Goal: Information Seeking & Learning: Learn about a topic

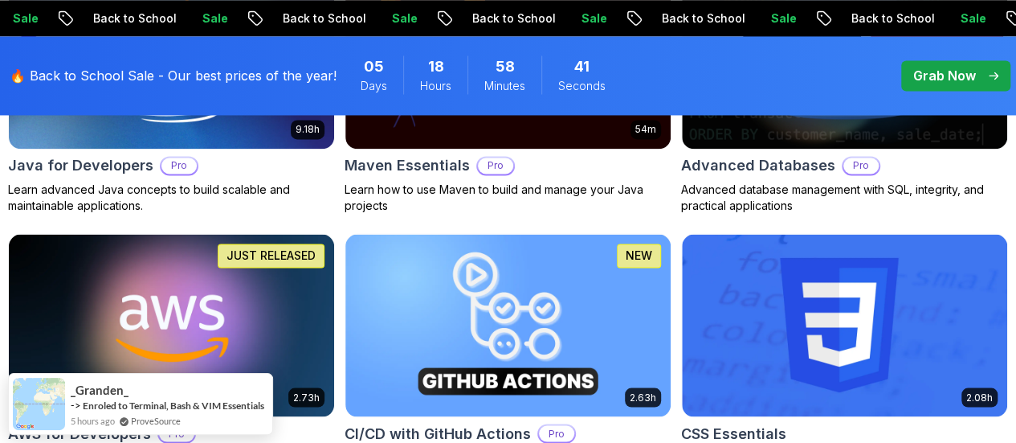
scroll to position [1260, 0]
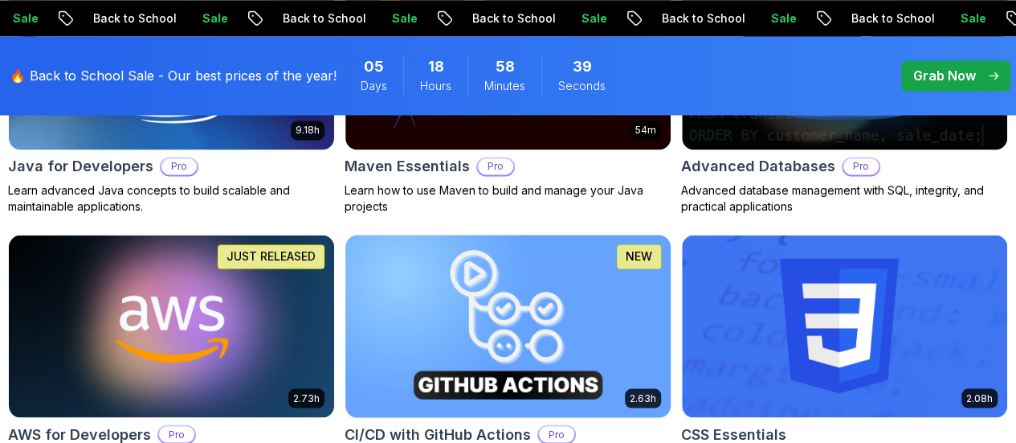
click at [531, 422] on h2 "CI/CD with GitHub Actions" at bounding box center [438, 433] width 186 height 22
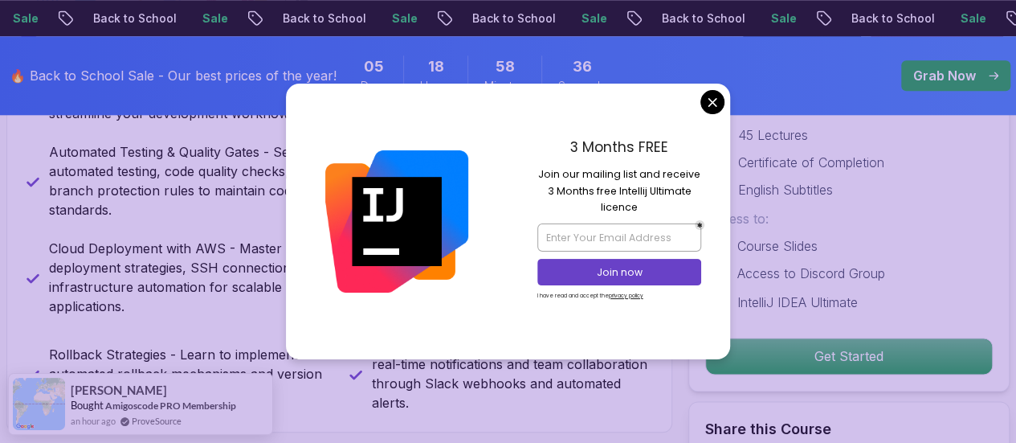
scroll to position [834, 0]
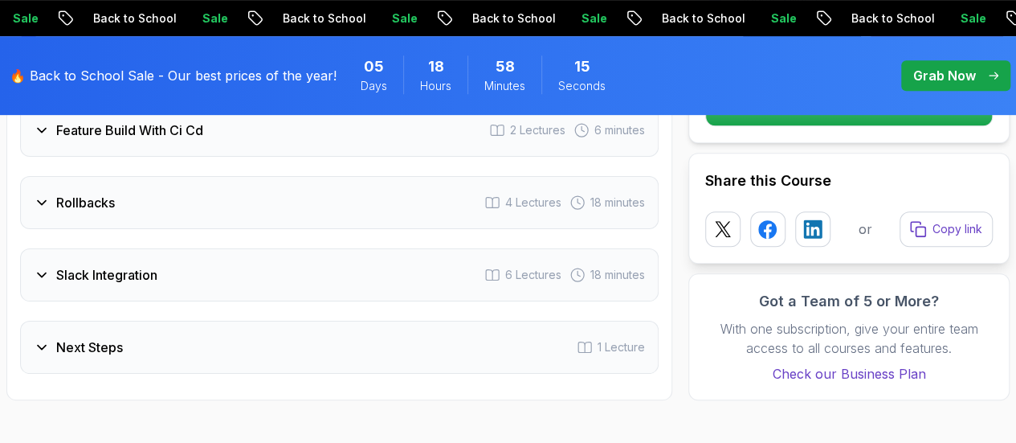
scroll to position [3401, 0]
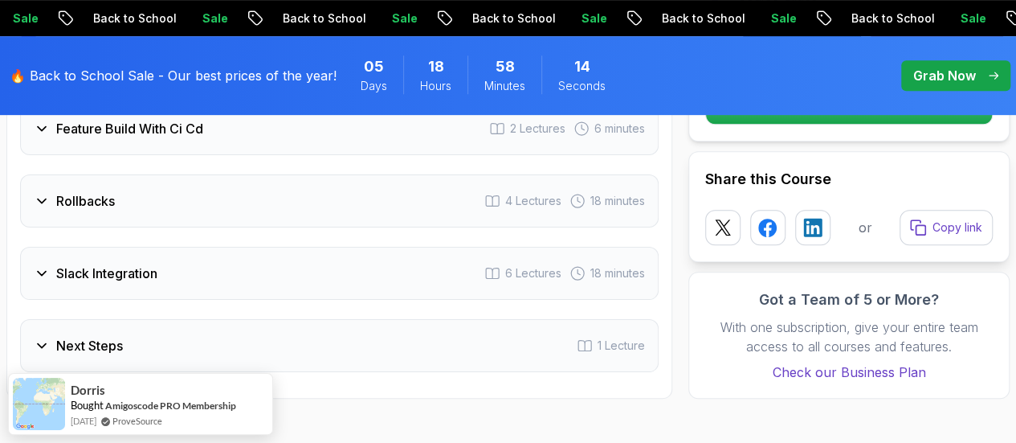
click at [37, 271] on icon at bounding box center [42, 273] width 16 height 16
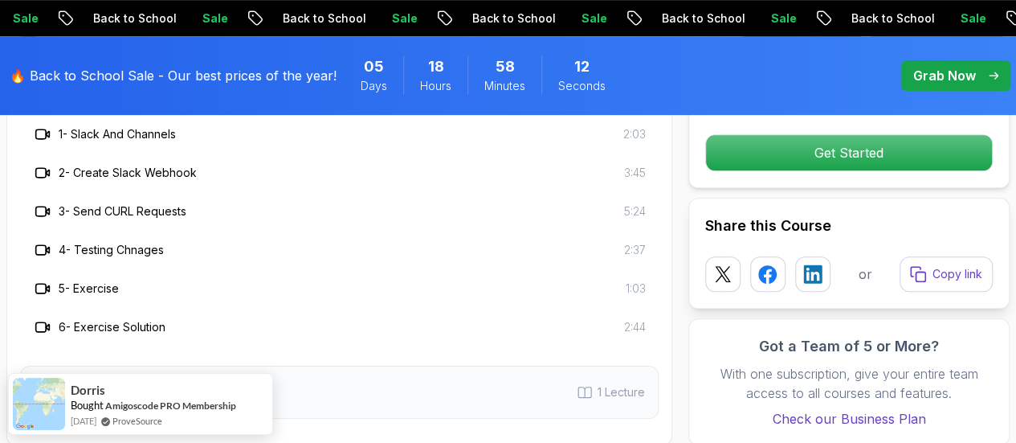
scroll to position [3471, 0]
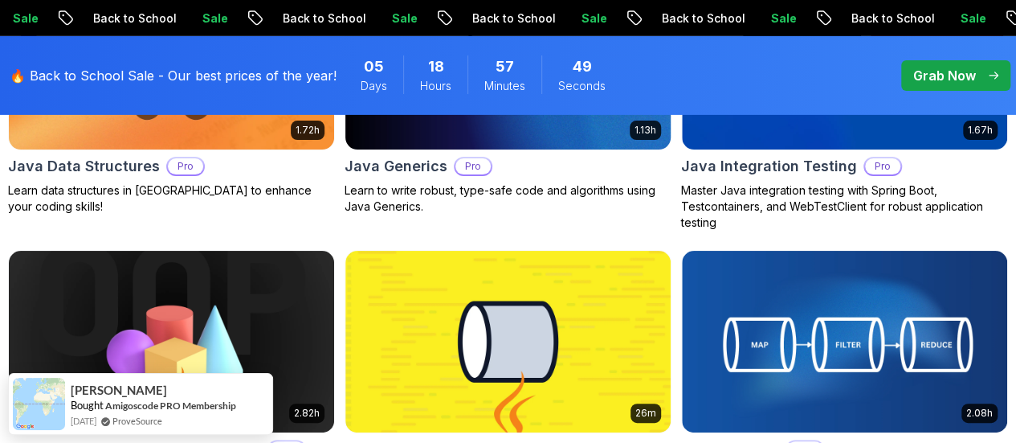
scroll to position [2614, 0]
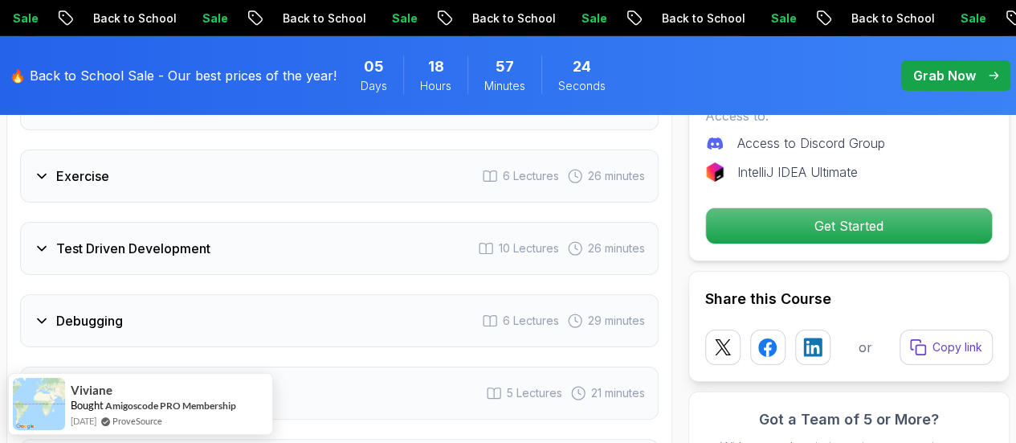
scroll to position [2889, 0]
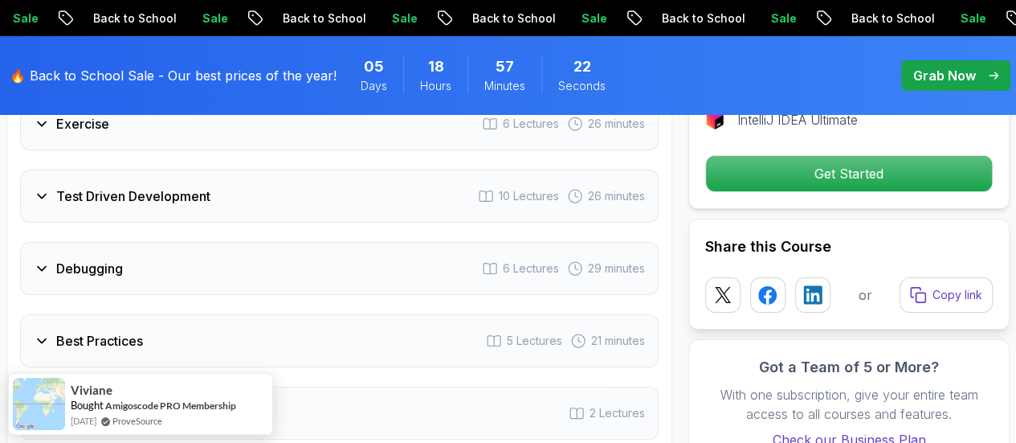
click at [47, 194] on icon at bounding box center [42, 196] width 16 height 16
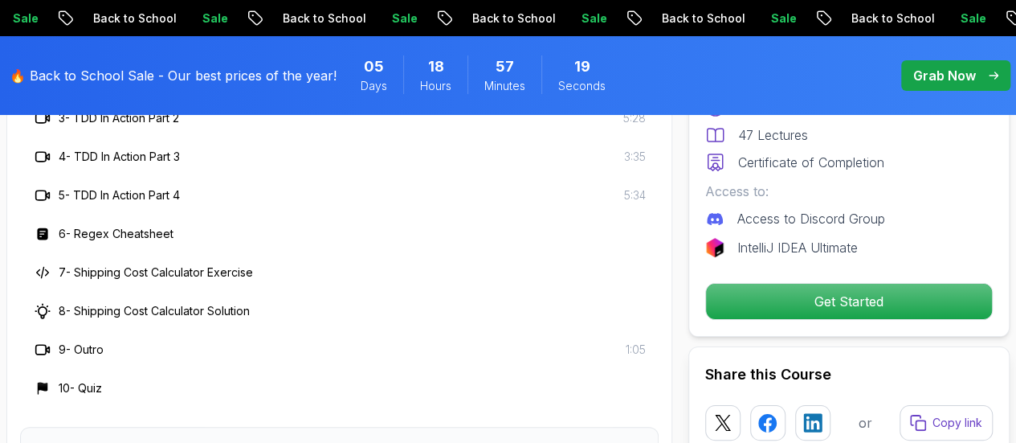
scroll to position [3014, 0]
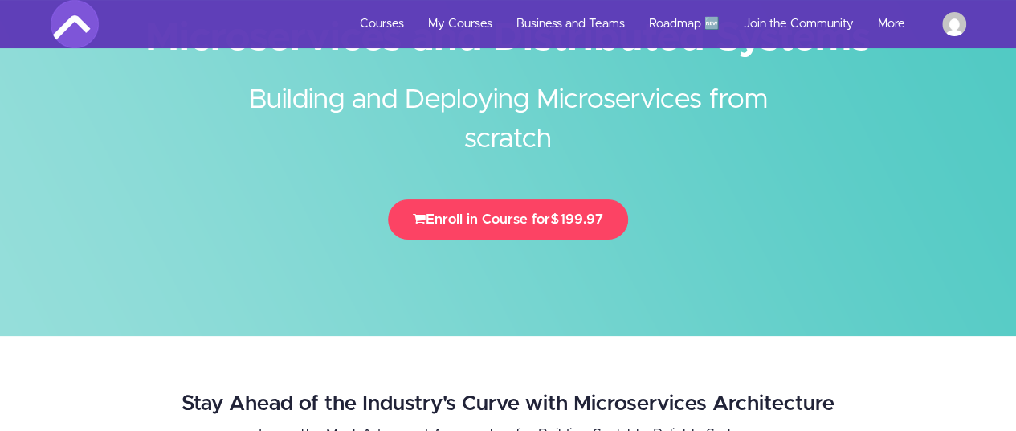
scroll to position [108, 0]
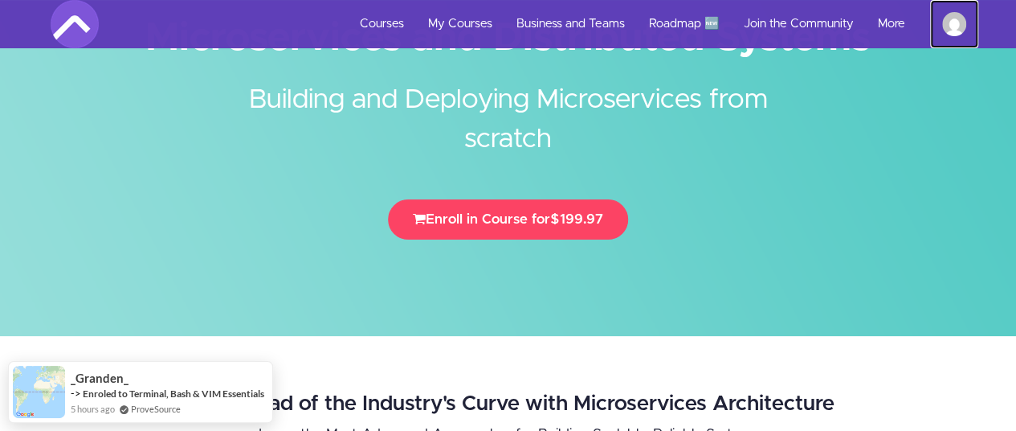
click at [950, 22] on img at bounding box center [954, 24] width 24 height 24
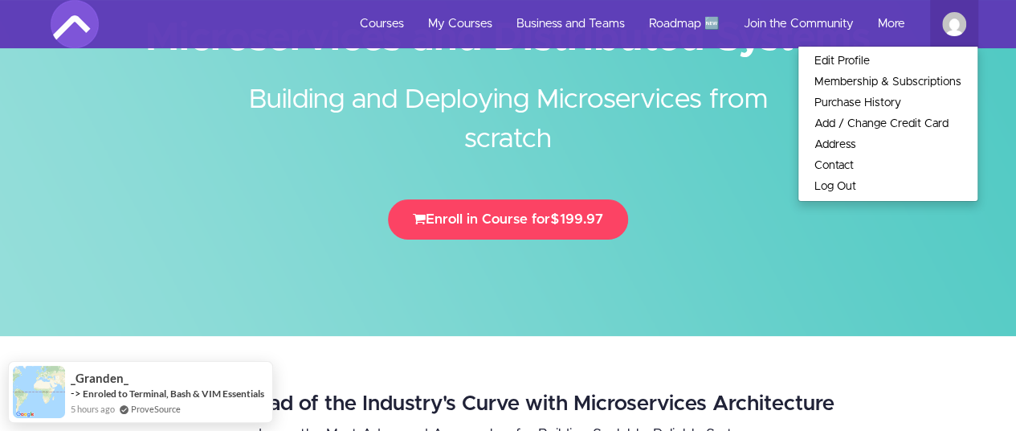
click at [742, 271] on div at bounding box center [508, 114] width 1016 height 444
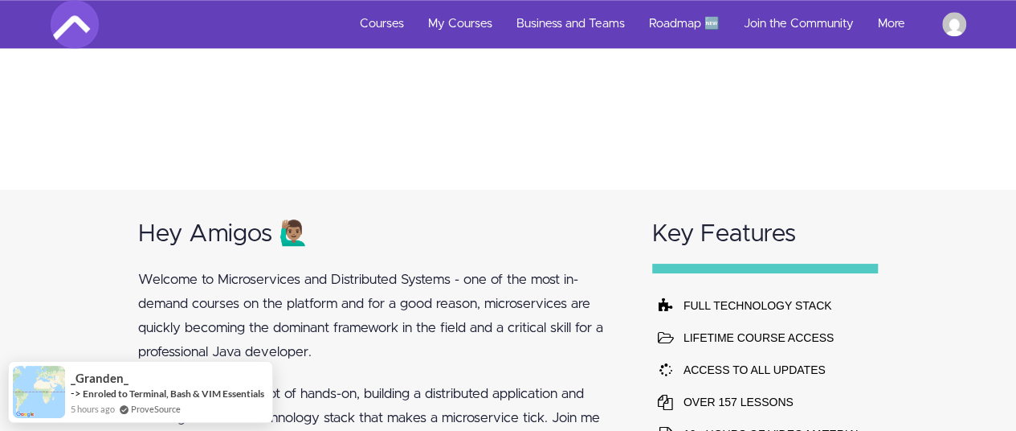
scroll to position [812, 0]
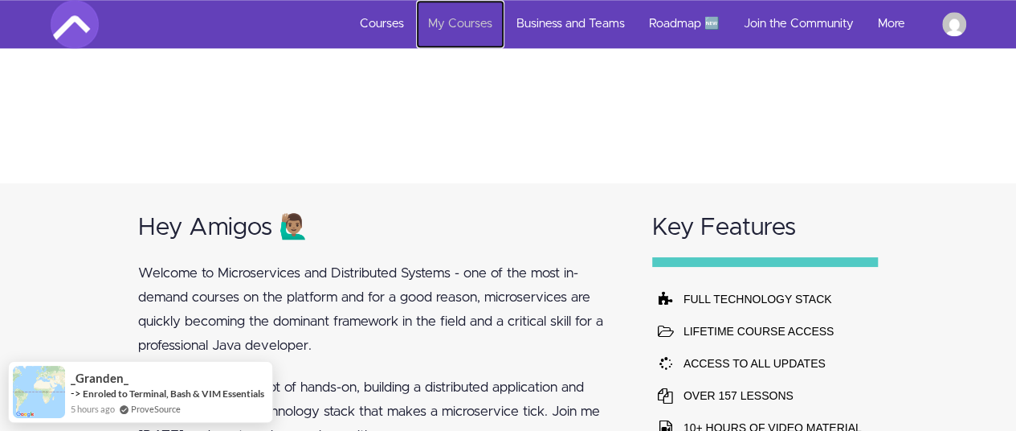
click at [475, 31] on link "My Courses" at bounding box center [460, 24] width 88 height 48
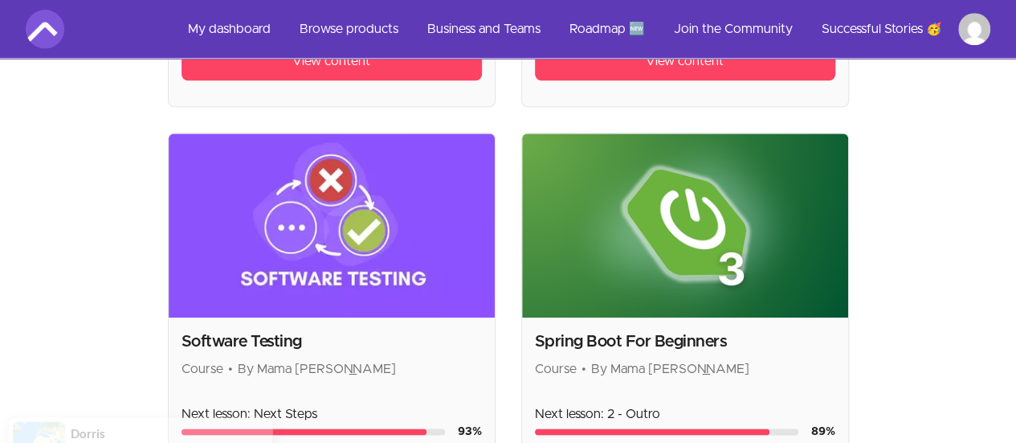
scroll to position [786, 0]
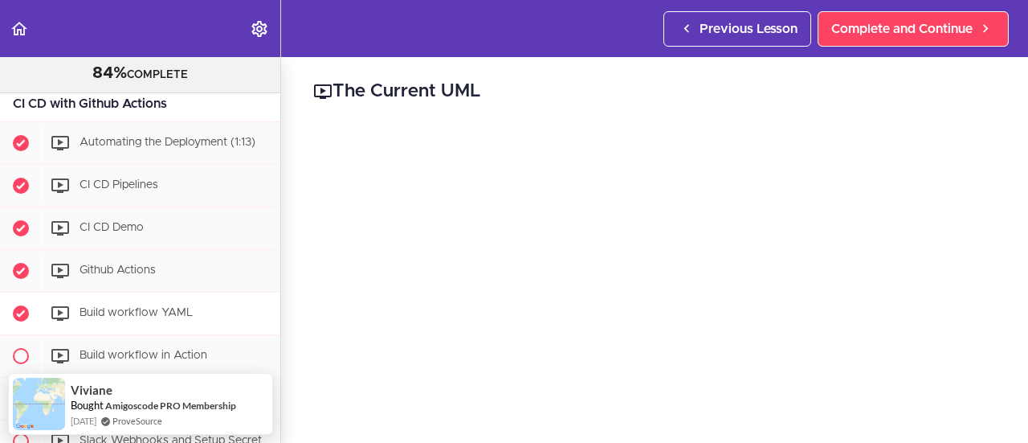
scroll to position [4418, 0]
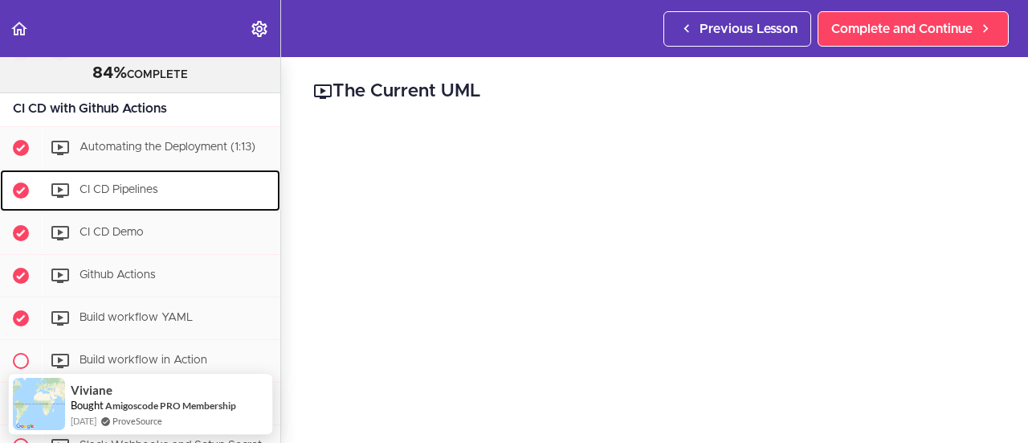
click at [127, 184] on span "CI CD Pipelines" at bounding box center [119, 189] width 79 height 11
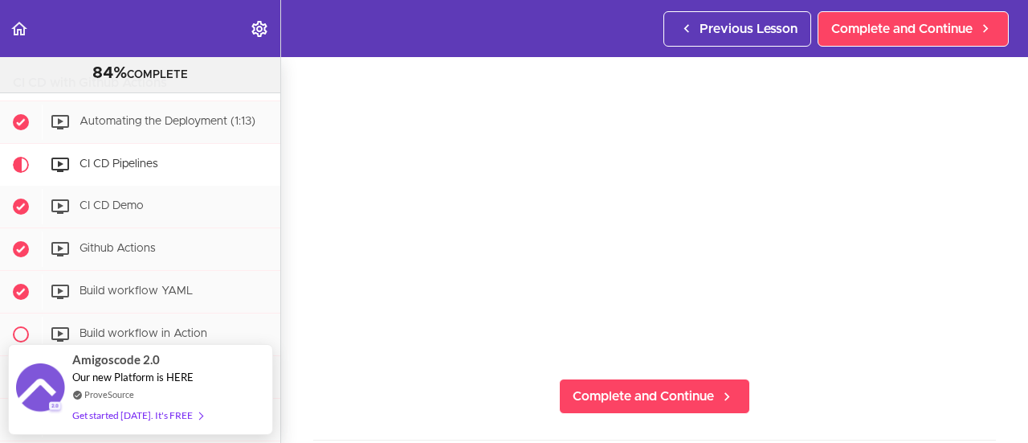
scroll to position [161, 0]
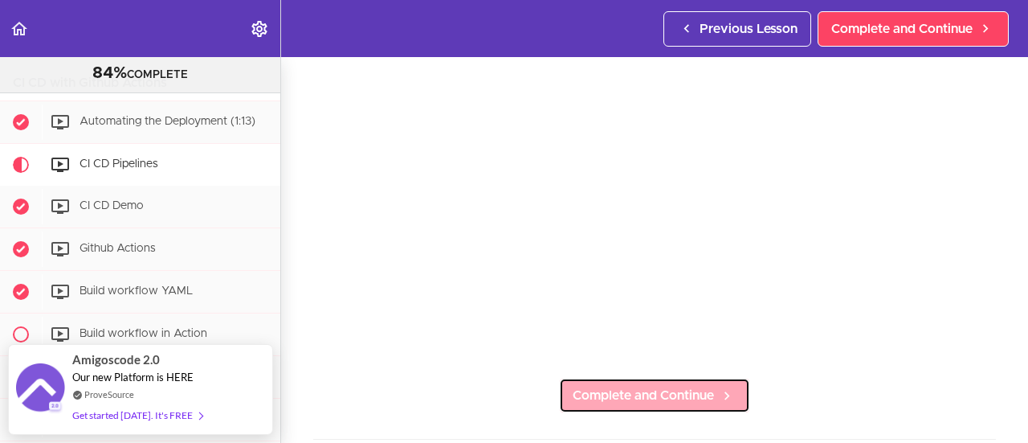
click at [650, 393] on span "Complete and Continue" at bounding box center [643, 395] width 141 height 19
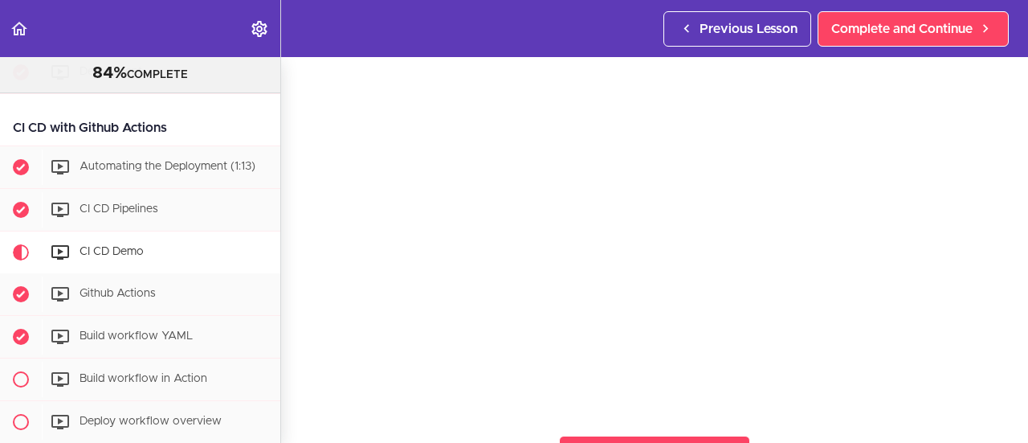
scroll to position [4401, 0]
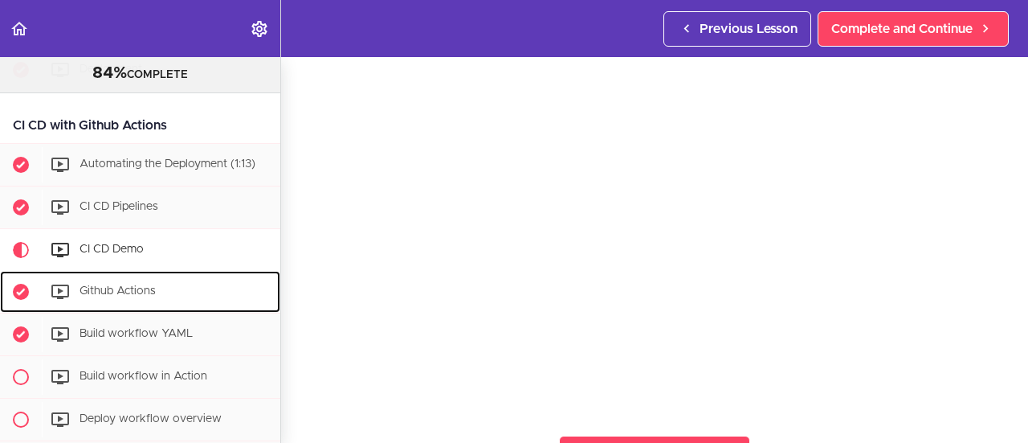
click at [112, 285] on span "Github Actions" at bounding box center [118, 290] width 76 height 11
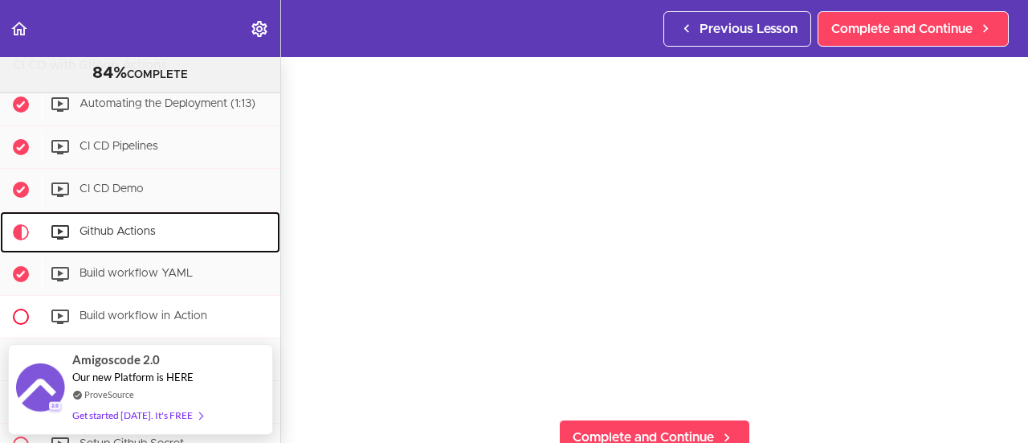
scroll to position [4460, 0]
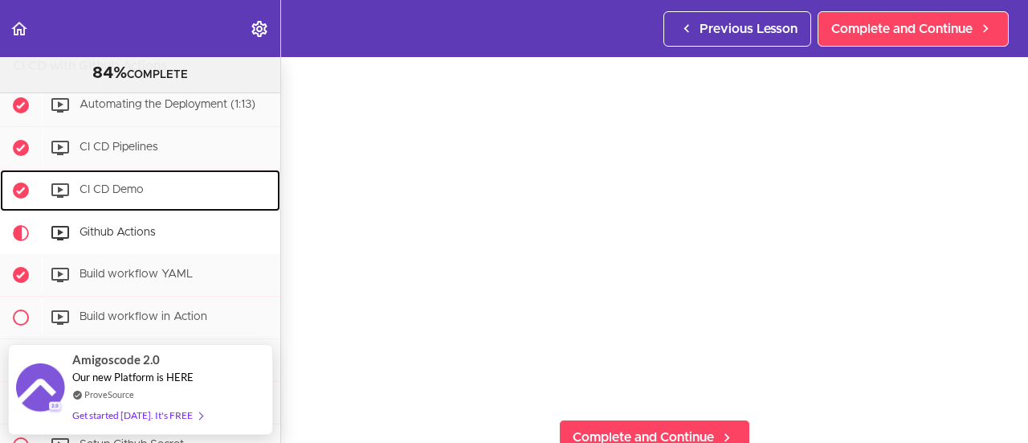
click at [113, 184] on span "CI CD Demo" at bounding box center [112, 189] width 64 height 11
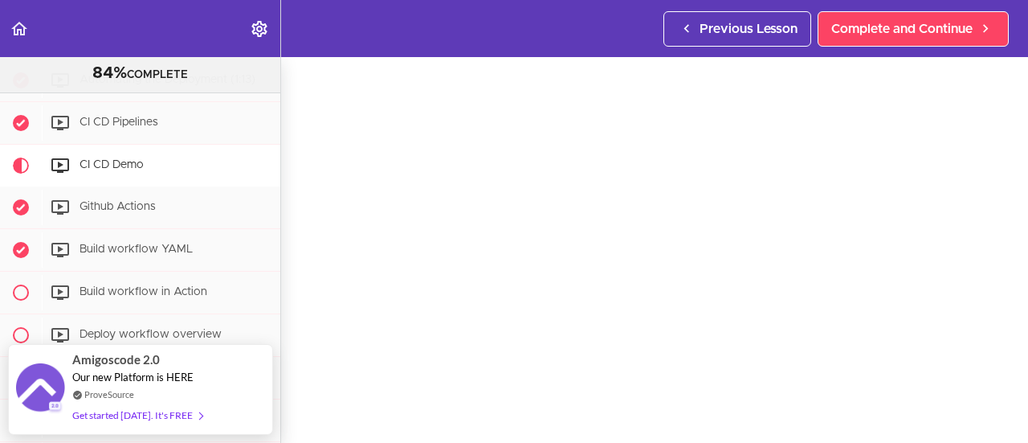
scroll to position [76, 0]
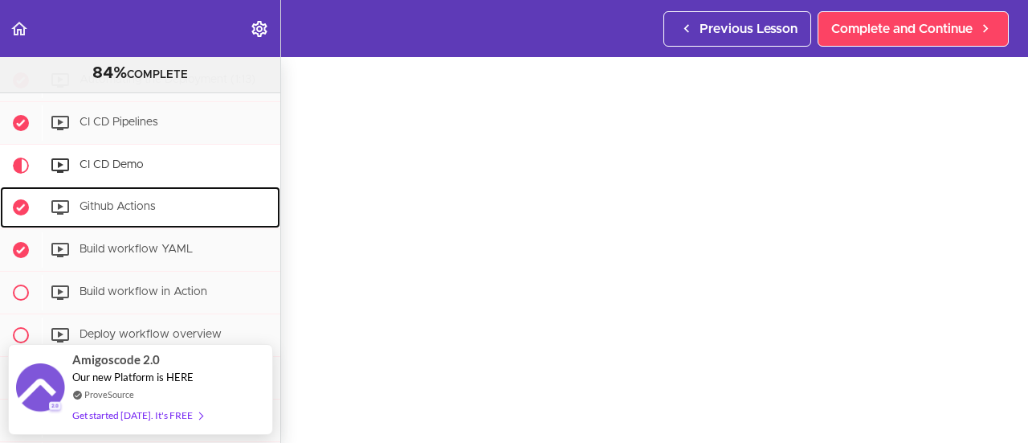
click at [140, 201] on span "Github Actions" at bounding box center [118, 206] width 76 height 11
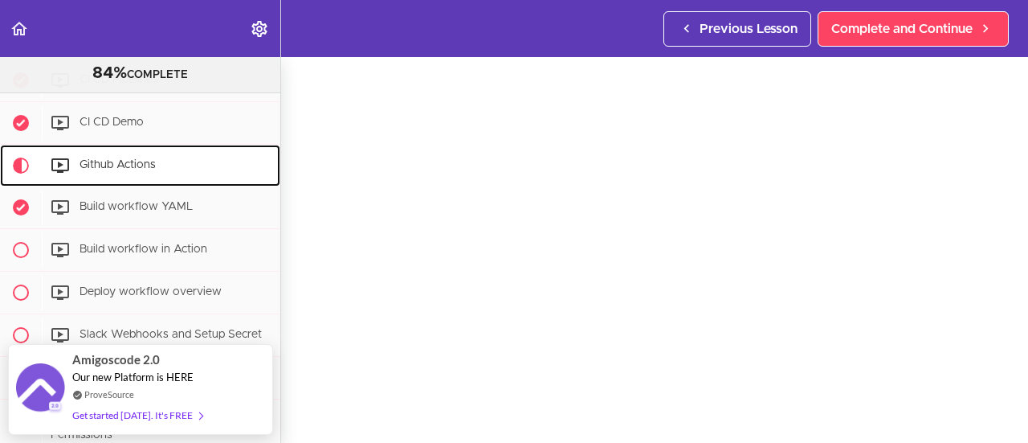
scroll to position [230, 0]
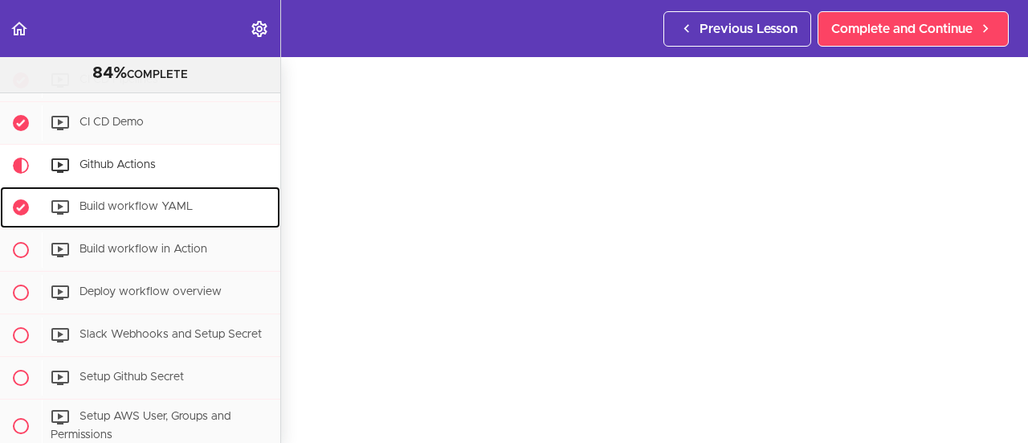
click at [137, 201] on span "Build workflow YAML" at bounding box center [136, 206] width 113 height 11
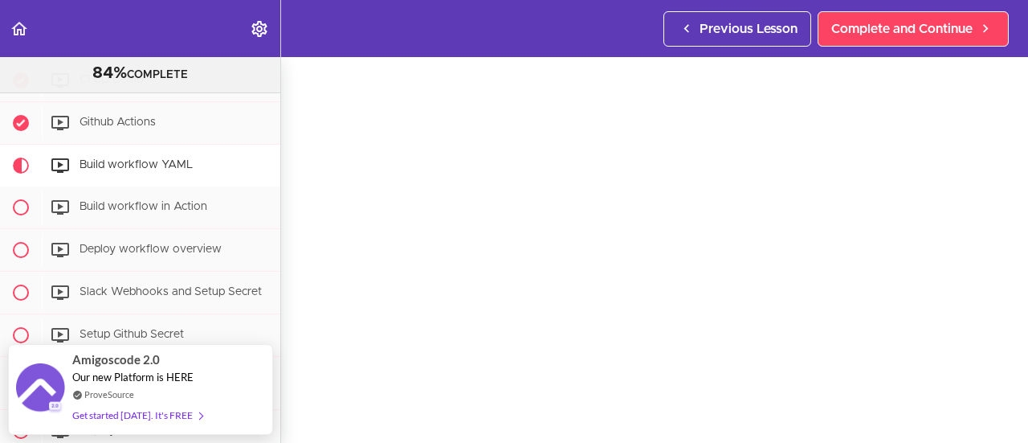
scroll to position [93, 0]
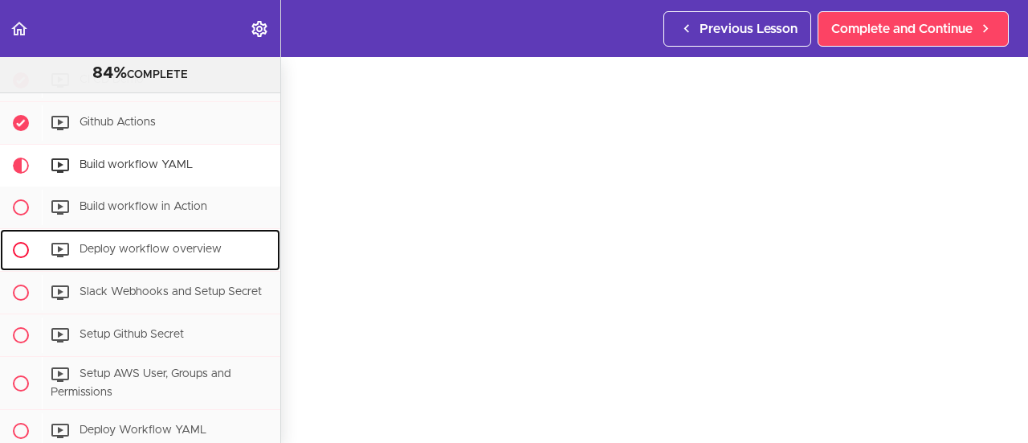
click at [128, 232] on div "Deploy workflow overview" at bounding box center [161, 249] width 239 height 35
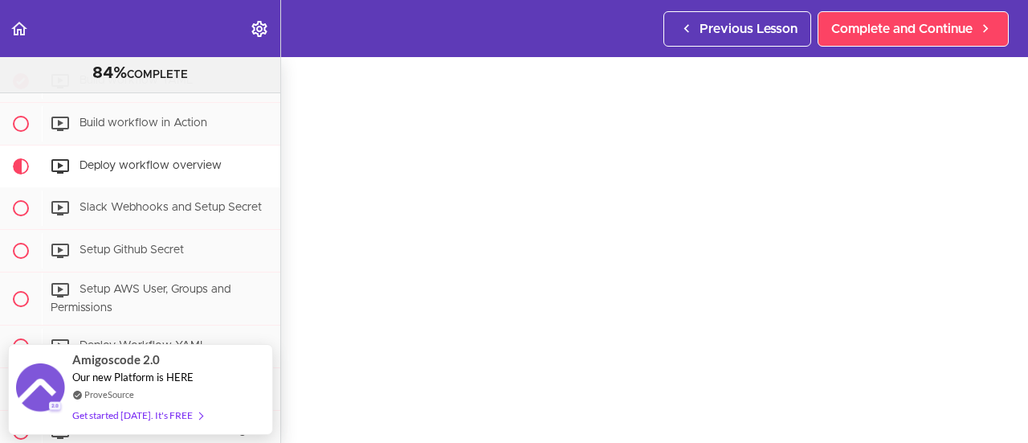
scroll to position [80, 0]
